Goal: Task Accomplishment & Management: Manage account settings

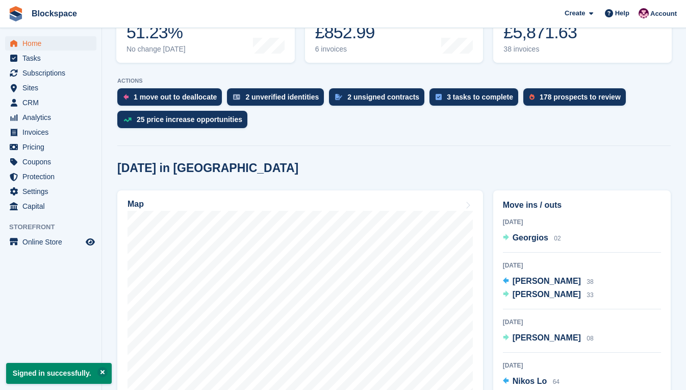
scroll to position [165, 0]
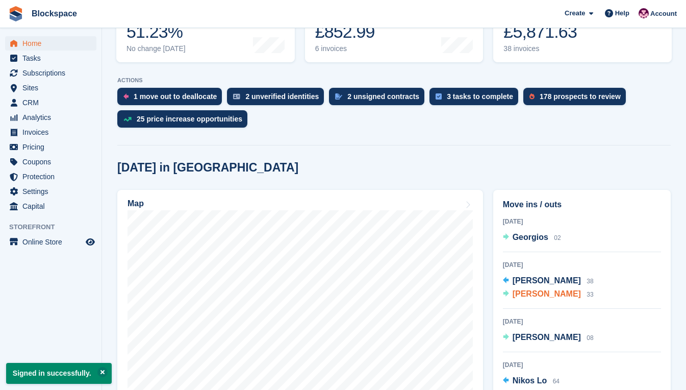
click at [521, 297] on span "[PERSON_NAME]" at bounding box center [547, 293] width 68 height 9
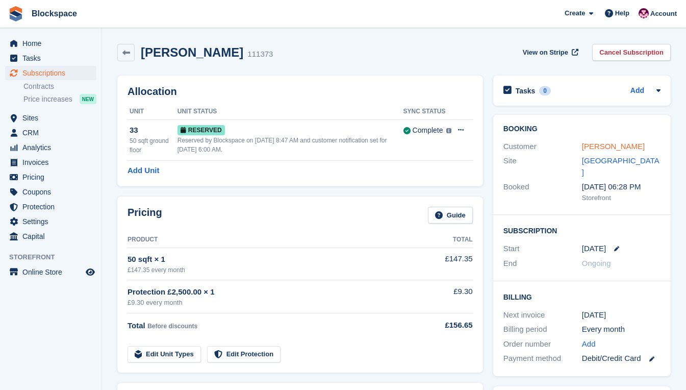
click at [587, 144] on link "elena dauster" at bounding box center [613, 146] width 63 height 9
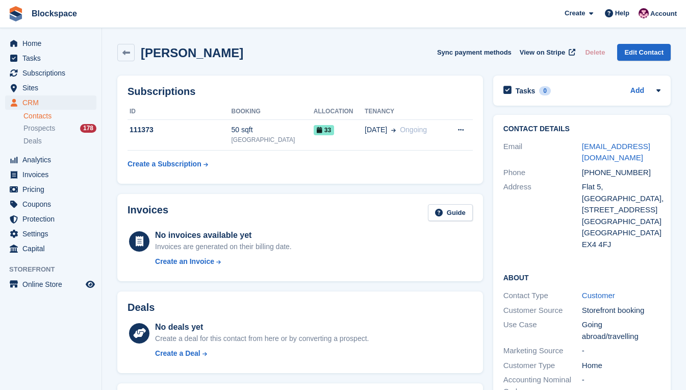
click at [536, 241] on div "Address" at bounding box center [542, 215] width 79 height 69
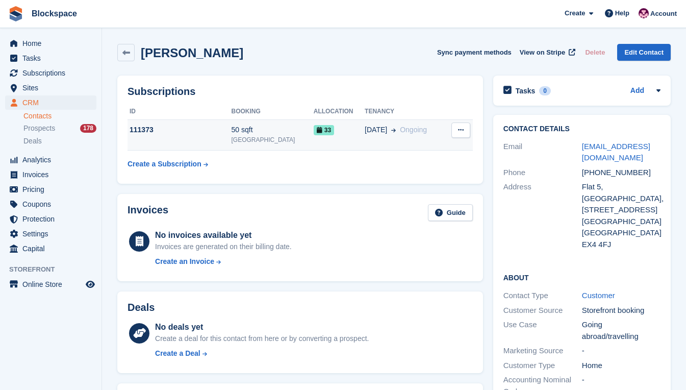
click at [198, 136] on td "111373" at bounding box center [180, 134] width 104 height 31
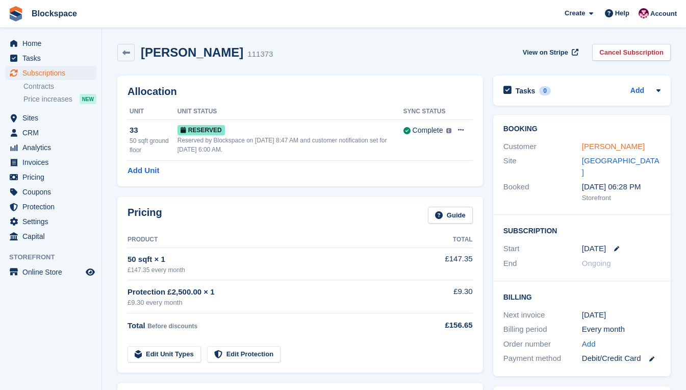
click at [593, 148] on link "[PERSON_NAME]" at bounding box center [613, 146] width 63 height 9
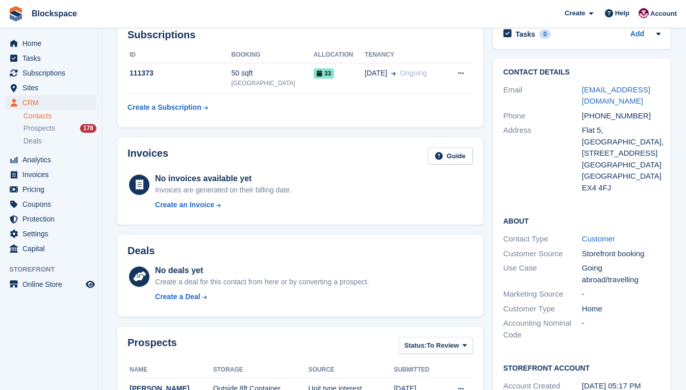
scroll to position [51, 0]
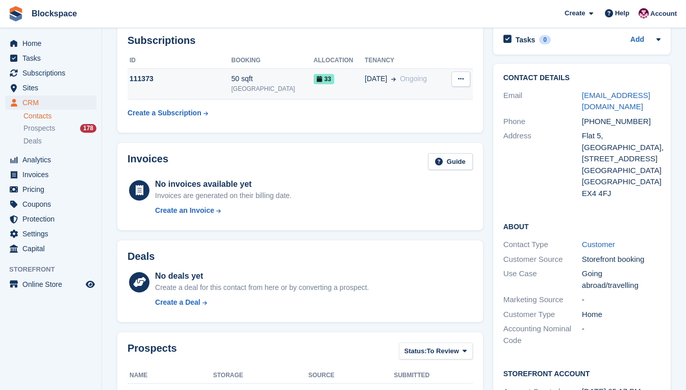
click at [466, 77] on button at bounding box center [460, 78] width 19 height 15
click at [232, 85] on td "111373" at bounding box center [180, 83] width 104 height 31
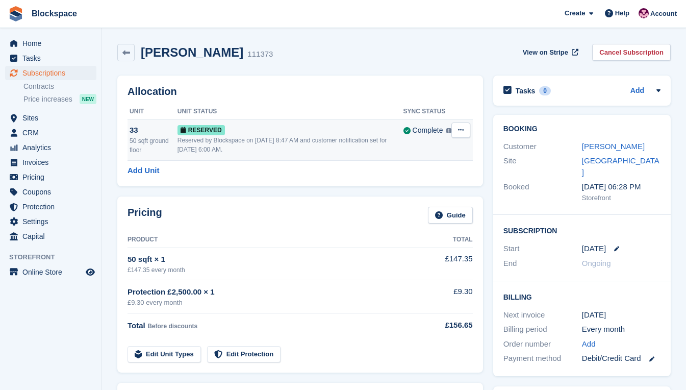
click at [462, 132] on icon at bounding box center [461, 129] width 6 height 7
click at [440, 147] on p "Grant Early Access" at bounding box center [421, 149] width 89 height 13
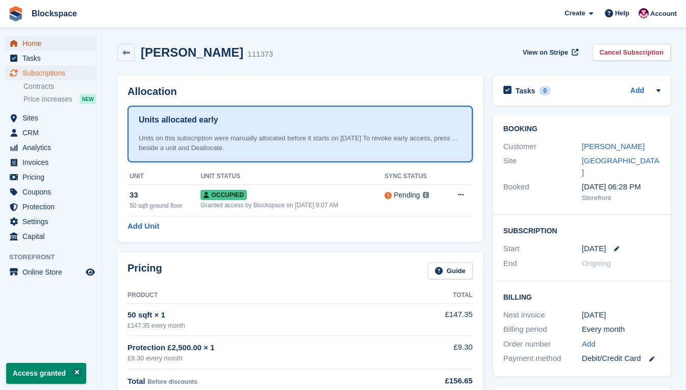
click at [47, 47] on span "Home" at bounding box center [52, 43] width 61 height 14
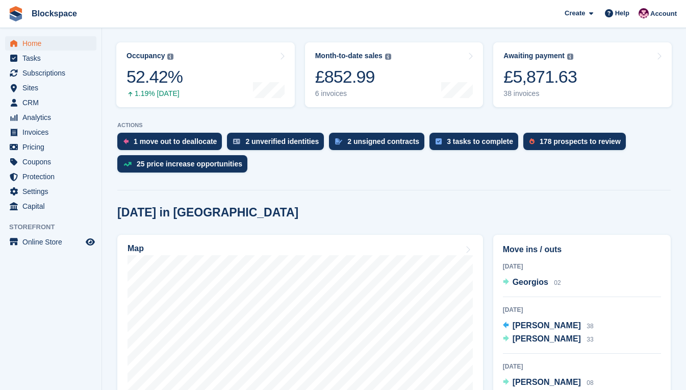
scroll to position [215, 0]
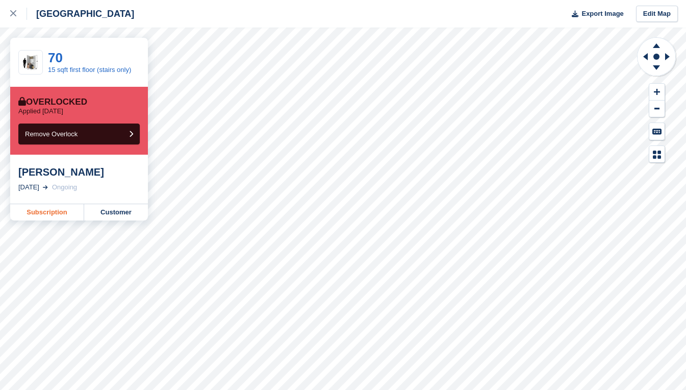
click at [65, 212] on link "Subscription" at bounding box center [47, 212] width 74 height 16
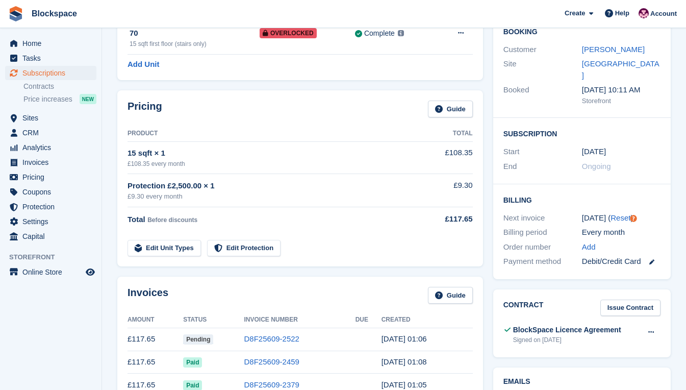
scroll to position [123, 0]
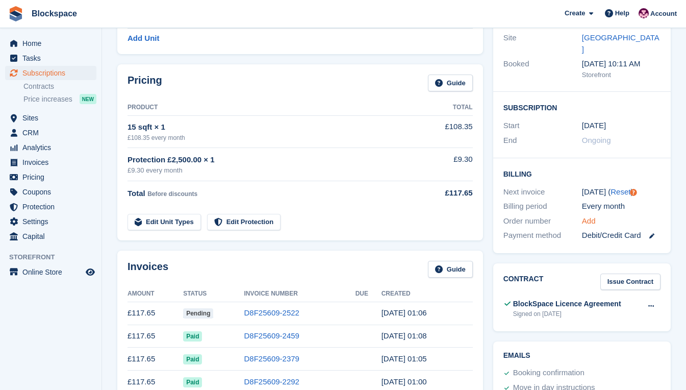
click at [589, 215] on link "Add" at bounding box center [589, 221] width 14 height 12
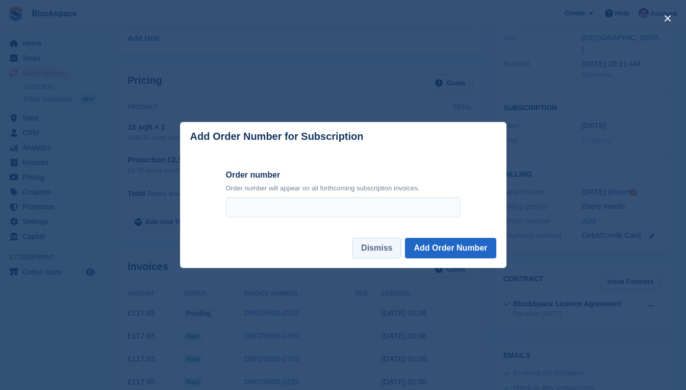
click at [390, 247] on button "Dismiss" at bounding box center [376, 248] width 48 height 20
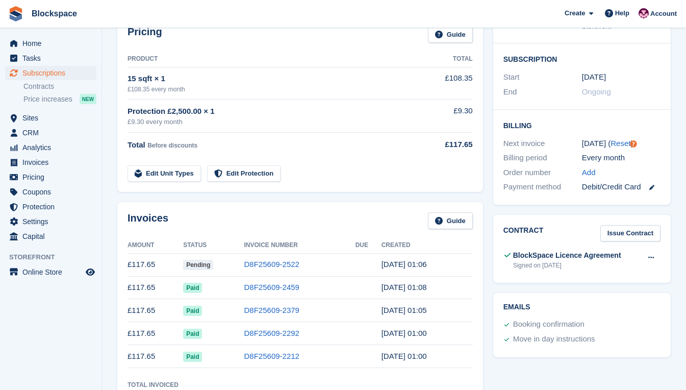
scroll to position [169, 0]
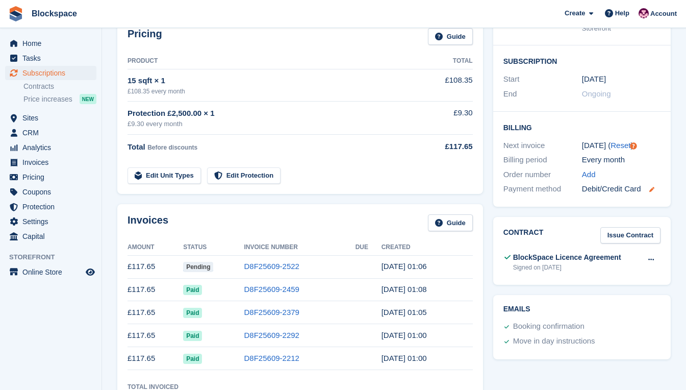
click at [649, 187] on icon at bounding box center [651, 189] width 5 height 5
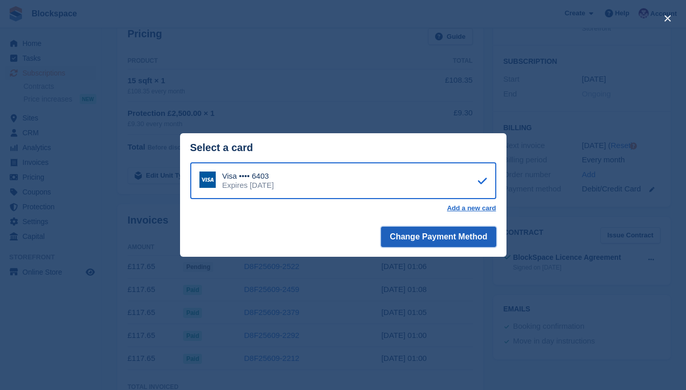
click at [470, 235] on button "Change Payment Method" at bounding box center [438, 236] width 115 height 20
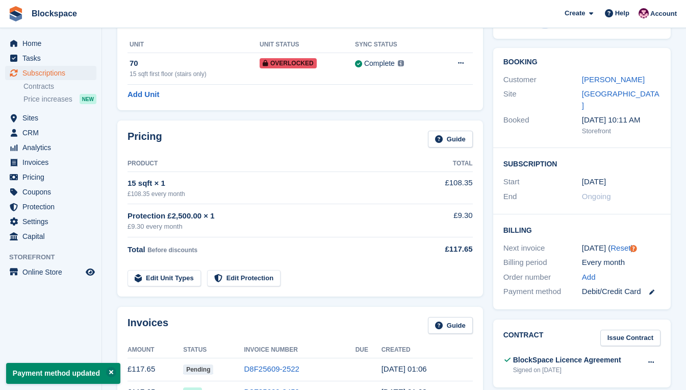
scroll to position [67, 0]
click at [651, 289] on icon at bounding box center [651, 291] width 5 height 5
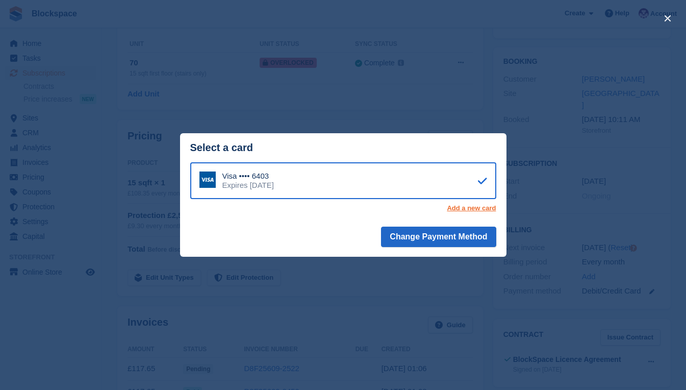
click at [473, 206] on link "Add a new card" at bounding box center [471, 208] width 49 height 8
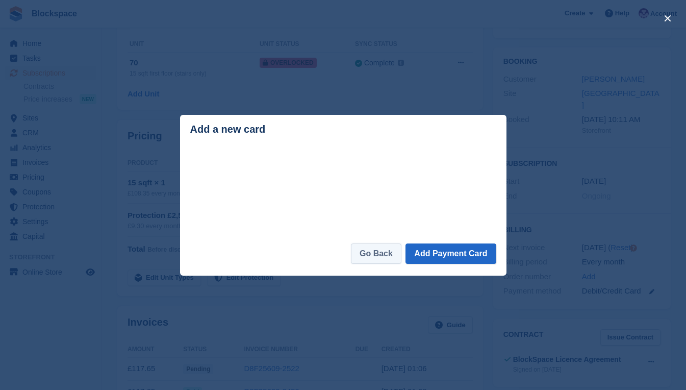
click at [379, 251] on link "Go Back" at bounding box center [376, 253] width 50 height 20
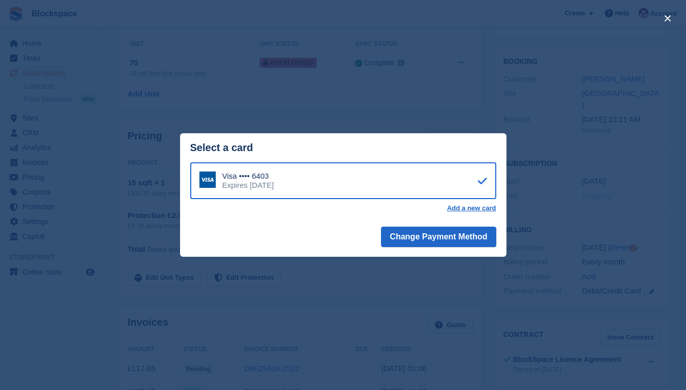
click at [416, 286] on div "close" at bounding box center [343, 195] width 686 height 390
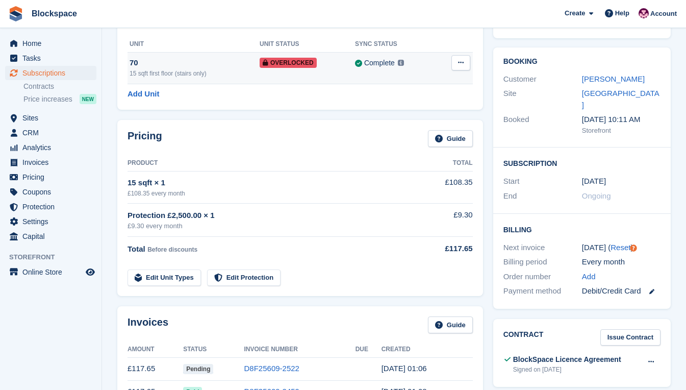
click at [251, 65] on div "70" at bounding box center [195, 63] width 130 height 12
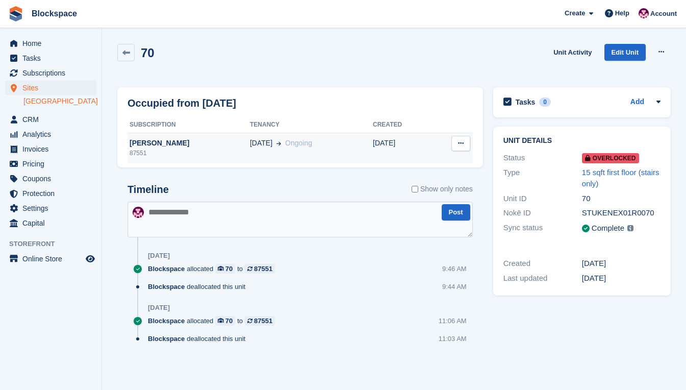
click at [303, 141] on div "03 Jun Ongoing" at bounding box center [311, 143] width 123 height 11
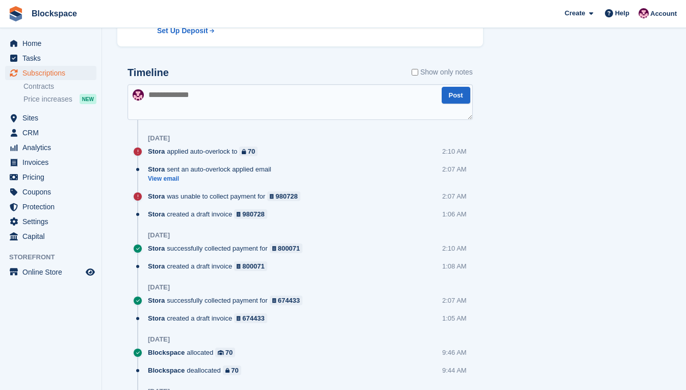
scroll to position [612, 0]
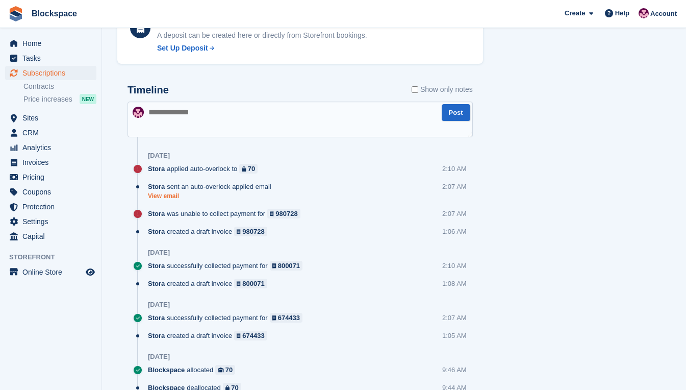
click at [175, 195] on link "View email" at bounding box center [212, 196] width 129 height 9
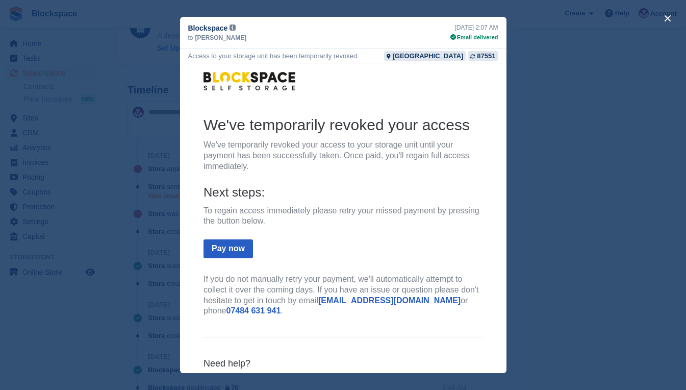
scroll to position [0, 0]
click at [670, 23] on button "close" at bounding box center [667, 18] width 16 height 16
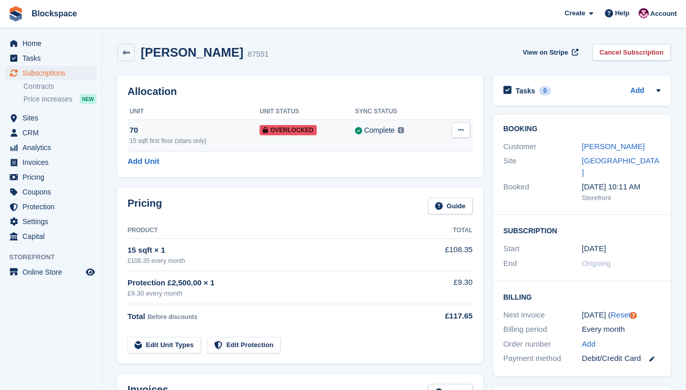
click at [464, 133] on button at bounding box center [460, 129] width 19 height 15
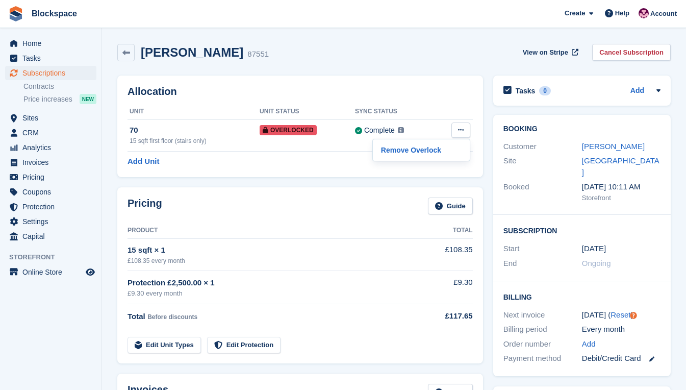
click at [311, 169] on div "Allocation Unit Unit Status Sync Status 70 15 sqft first floor (stairs only) Ov…" at bounding box center [300, 125] width 366 height 101
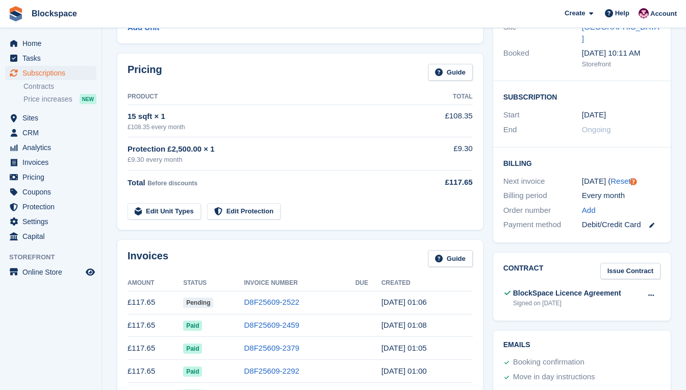
scroll to position [178, 0]
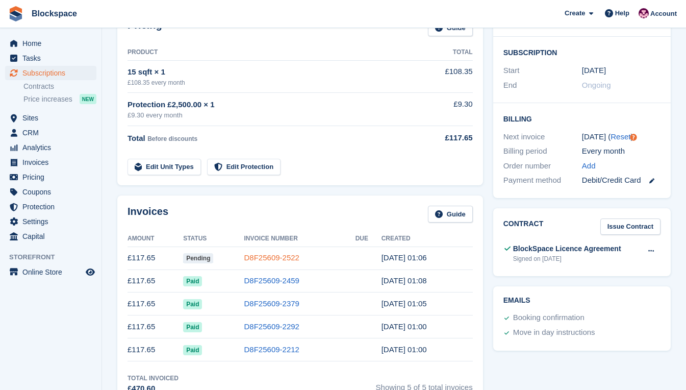
click at [287, 258] on link "D8F25609-2522" at bounding box center [271, 257] width 55 height 9
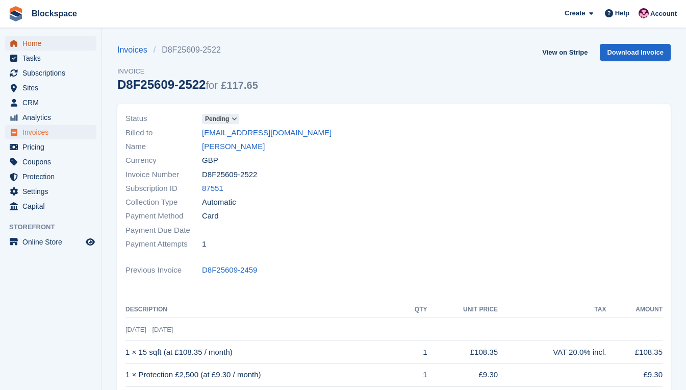
click at [38, 47] on span "Home" at bounding box center [52, 43] width 61 height 14
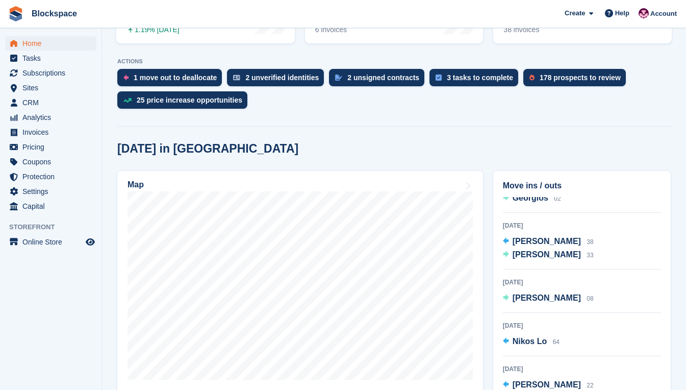
scroll to position [184, 0]
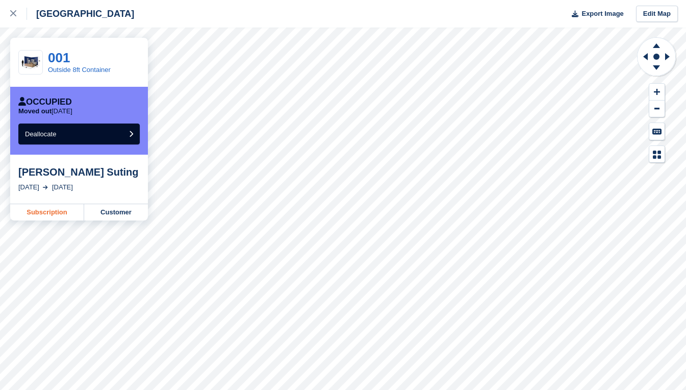
click at [54, 216] on link "Subscription" at bounding box center [47, 212] width 74 height 16
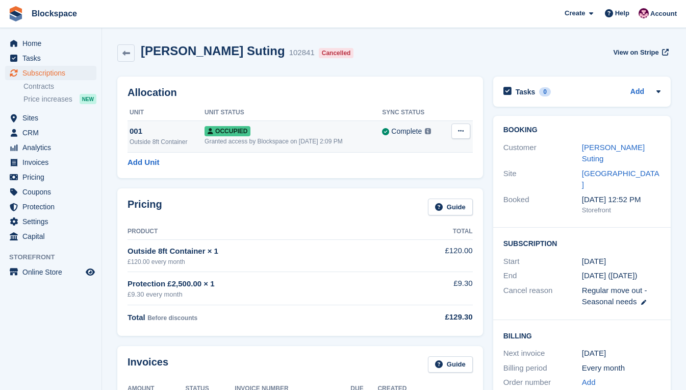
click at [462, 134] on icon at bounding box center [461, 131] width 6 height 7
click at [413, 185] on p "Deallocate" at bounding box center [421, 186] width 89 height 13
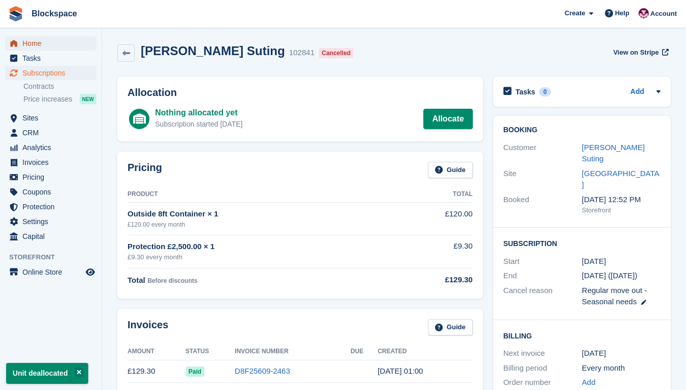
click at [37, 43] on span "Home" at bounding box center [52, 43] width 61 height 14
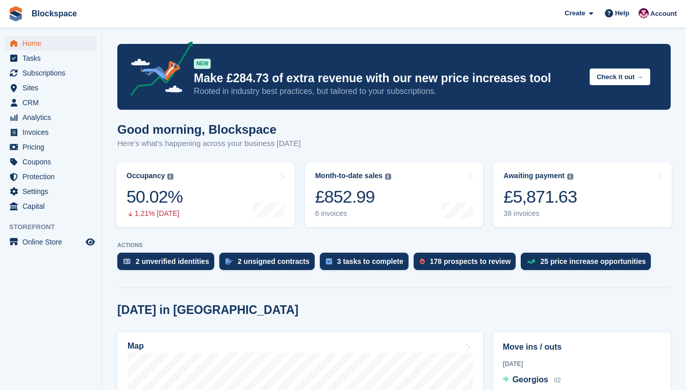
click at [511, 128] on div "Good morning, Blockspace Here's what's happening across your business [DATE]" at bounding box center [393, 141] width 553 height 39
